Goal: Task Accomplishment & Management: Use online tool/utility

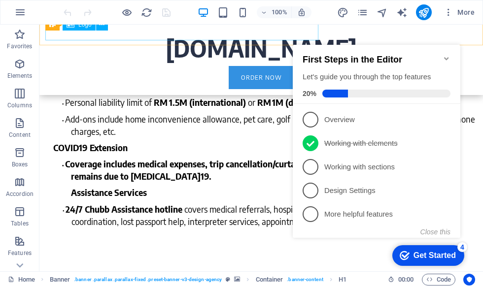
scroll to position [572, 0]
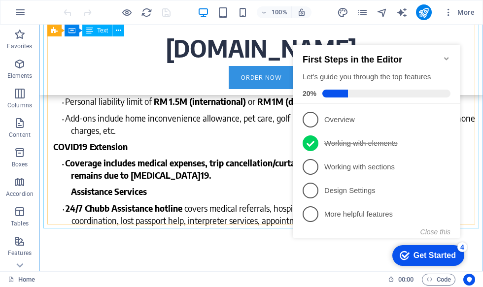
click at [438, 259] on div "Get Started" at bounding box center [435, 255] width 42 height 9
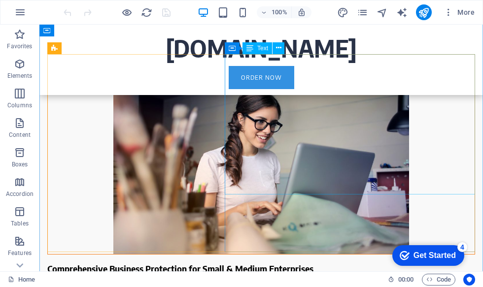
scroll to position [913, 0]
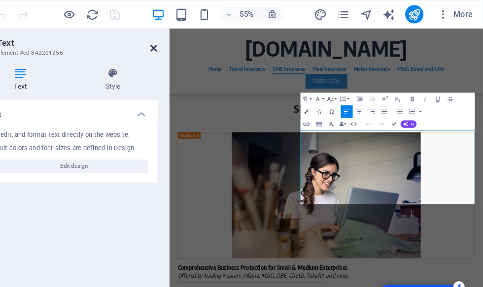
click at [197, 41] on icon at bounding box center [200, 41] width 6 height 8
